Goal: Navigation & Orientation: Find specific page/section

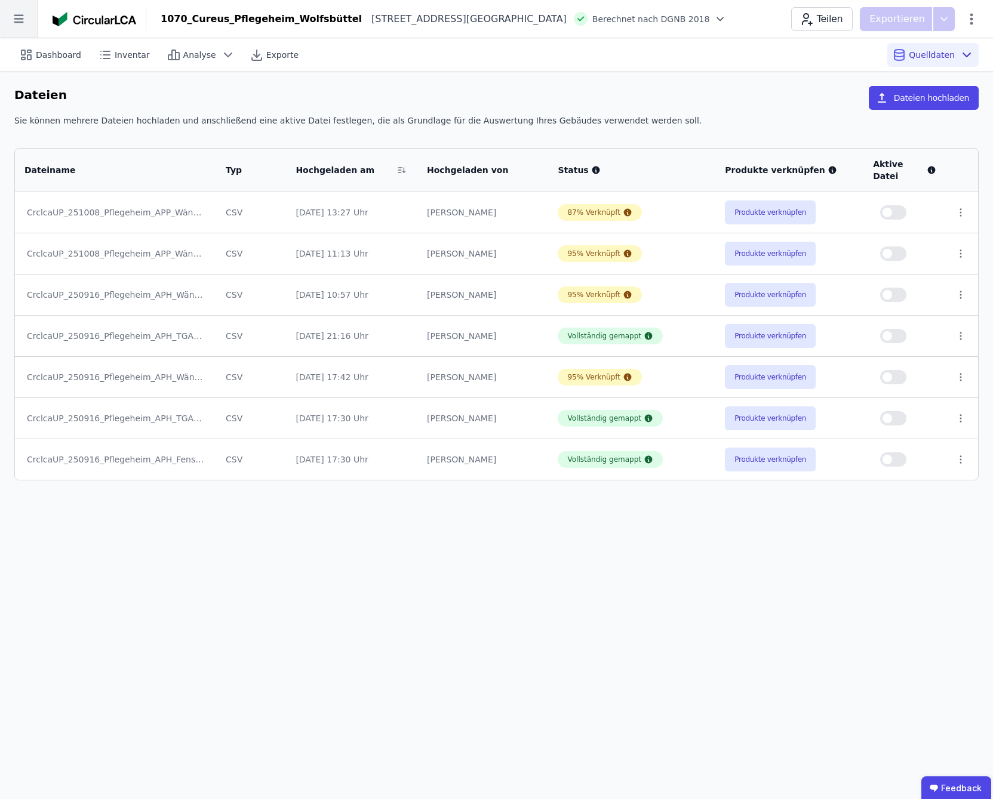
click at [20, 17] on icon at bounding box center [19, 19] width 38 height 38
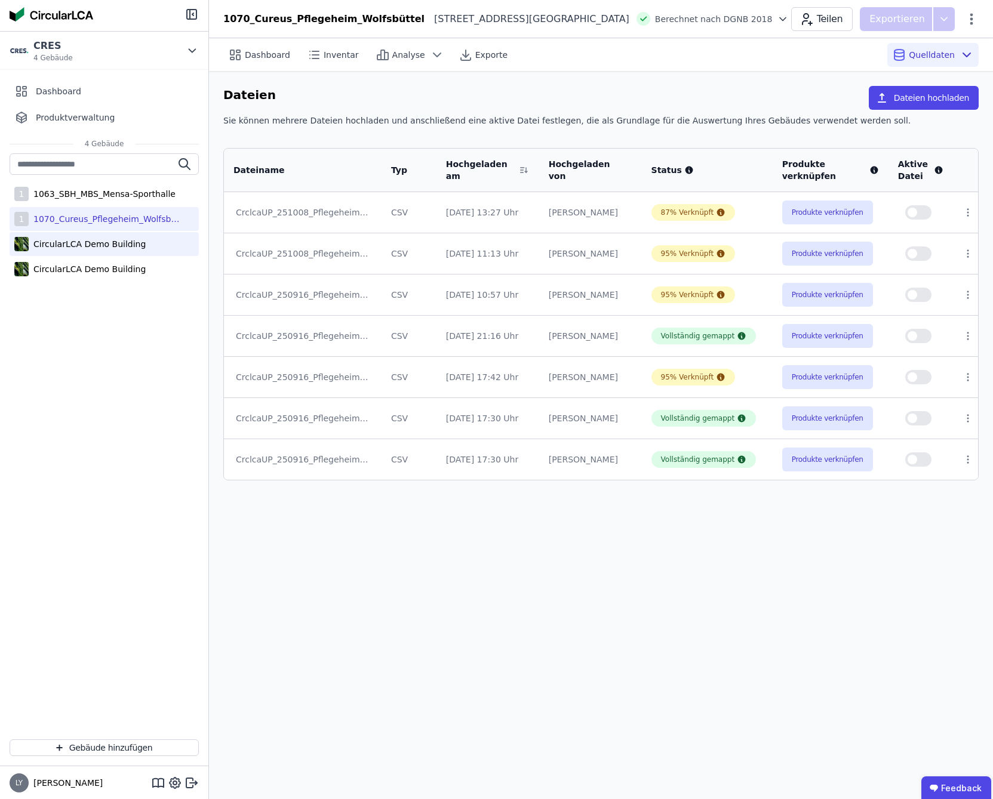
click at [97, 247] on div "CircularLCA Demo Building" at bounding box center [87, 244] width 117 height 12
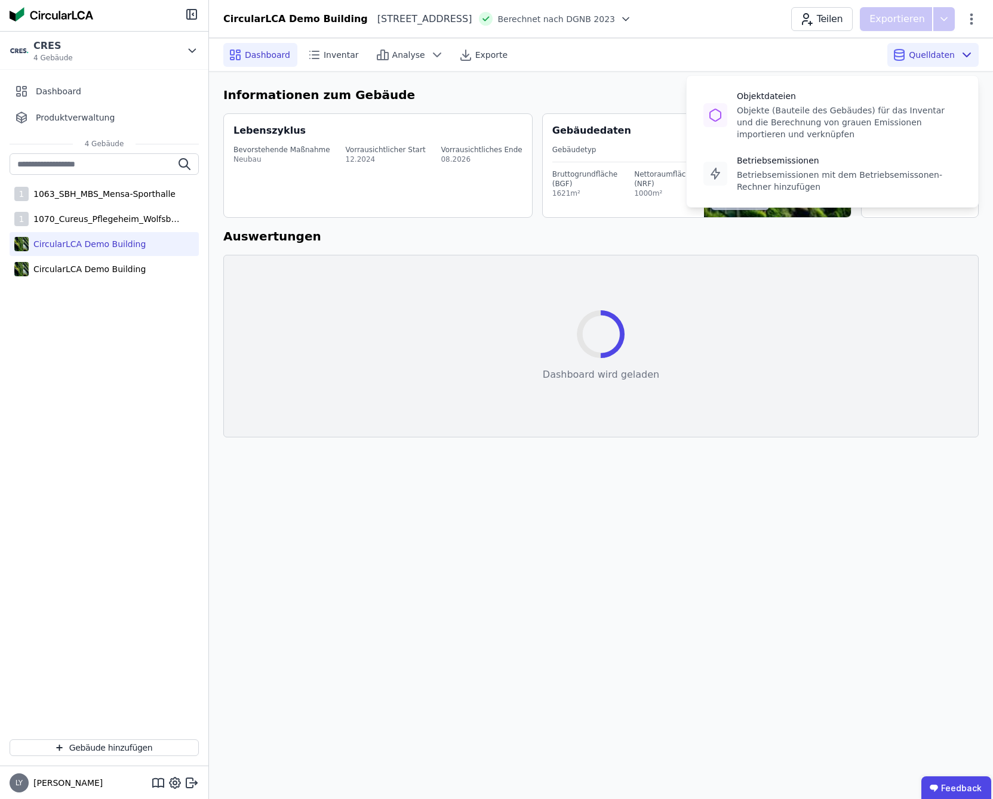
click at [926, 56] on span "Quelldaten" at bounding box center [931, 55] width 46 height 12
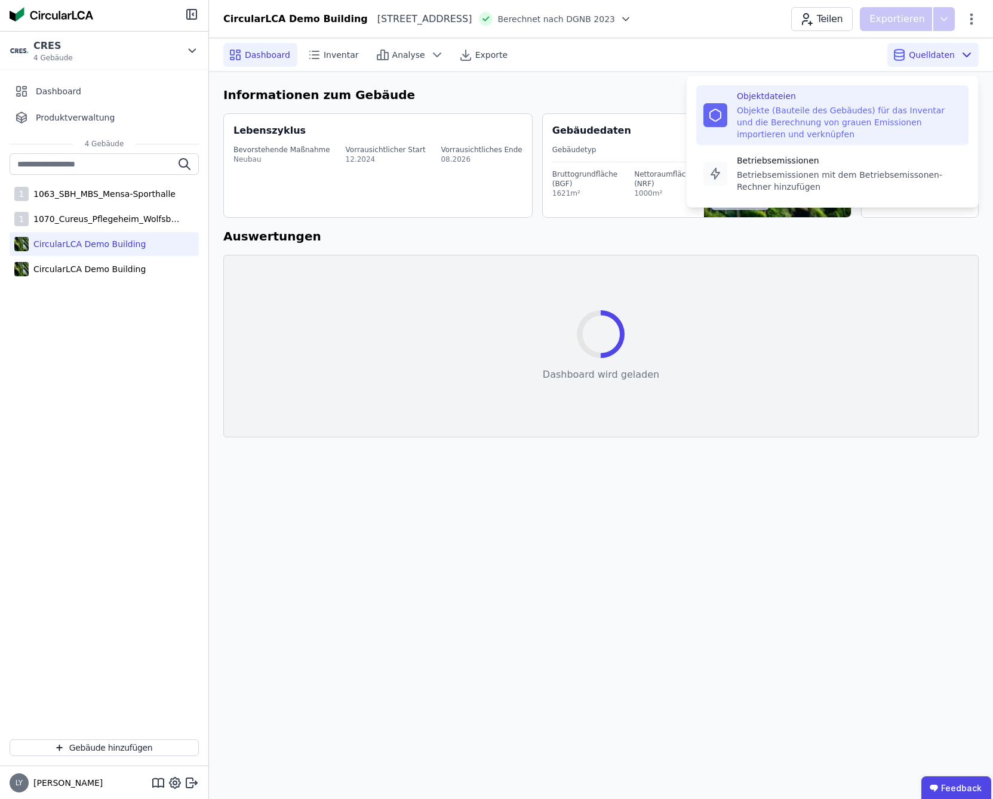
click at [807, 113] on div "Objekte (Bauteile des Gebäudes) für das Inventar und die Berechnung von grauen …" at bounding box center [849, 122] width 224 height 36
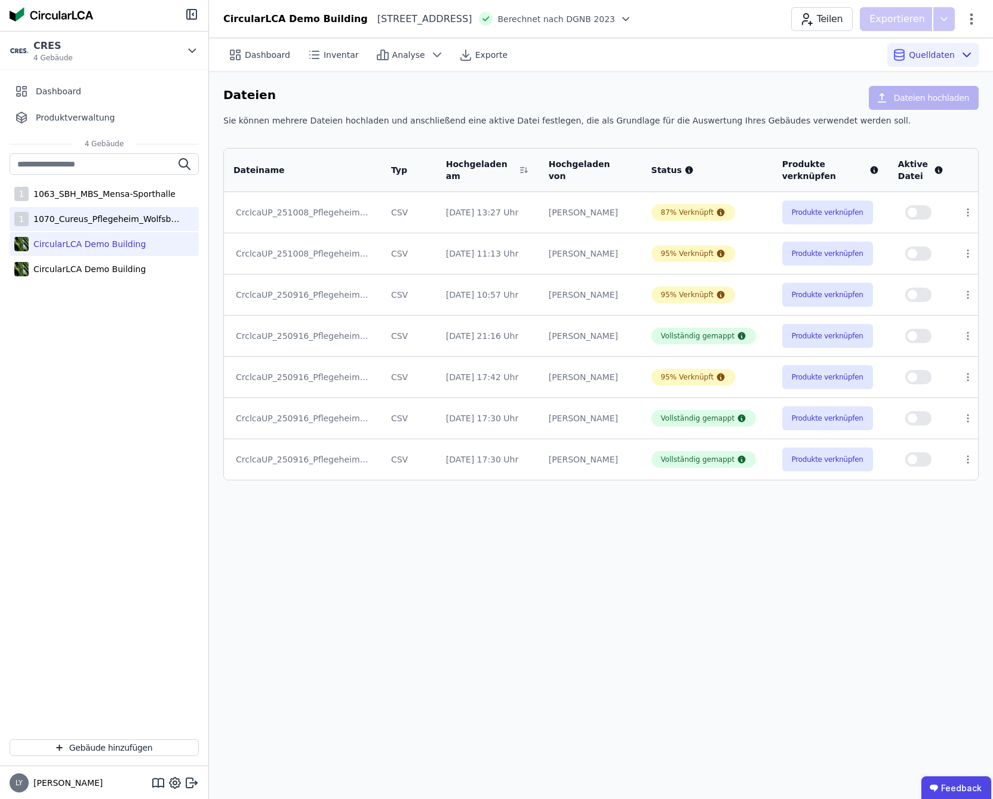
click at [73, 223] on div "1070_Cureus_Pflegeheim_Wolfsbüttel" at bounding box center [106, 219] width 155 height 12
